Goal: Task Accomplishment & Management: Manage account settings

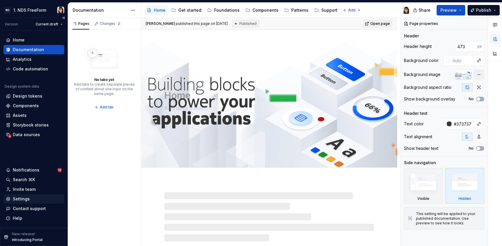
type textarea "*"
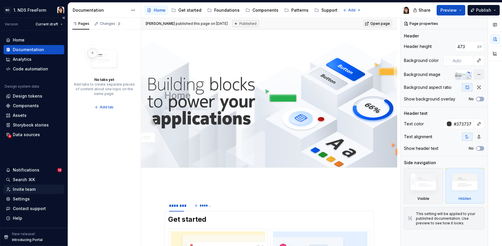
click at [22, 191] on div "Invite team" at bounding box center [24, 189] width 23 height 6
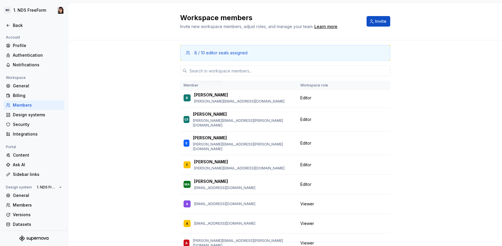
scroll to position [87, 0]
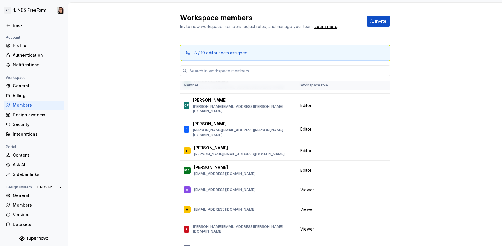
click at [267, 144] on div "F [PERSON_NAME] [PERSON_NAME][EMAIL_ADDRESS][DOMAIN_NAME]" at bounding box center [239, 150] width 110 height 12
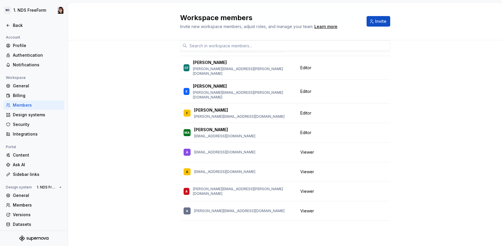
scroll to position [0, 0]
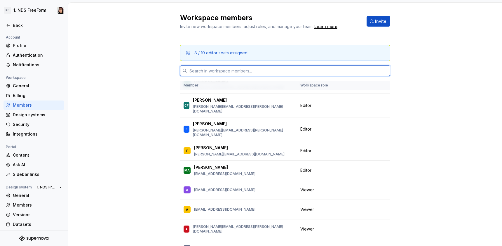
click at [258, 65] on input "text" at bounding box center [288, 70] width 203 height 11
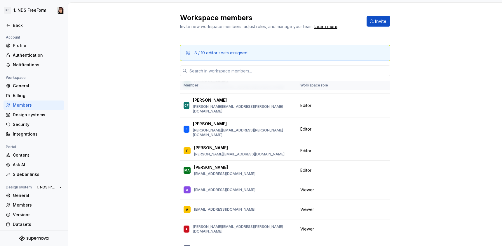
click at [302, 60] on div "8 / 10 editor seats assigned" at bounding box center [285, 53] width 210 height 16
click at [184, 71] on icon at bounding box center [184, 70] width 5 height 5
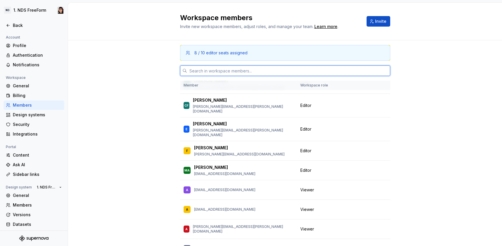
click at [194, 71] on input "text" at bounding box center [288, 70] width 203 height 11
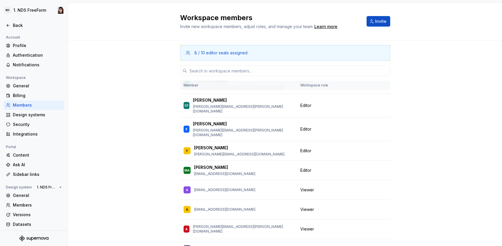
click at [150, 87] on div "8 / 10 editor seats assigned Member Workspace role [PERSON_NAME] [PERSON_NAME][…" at bounding box center [285, 161] width 434 height 243
click at [320, 24] on div "Learn more" at bounding box center [325, 27] width 23 height 6
